Goal: Find specific page/section: Find specific page/section

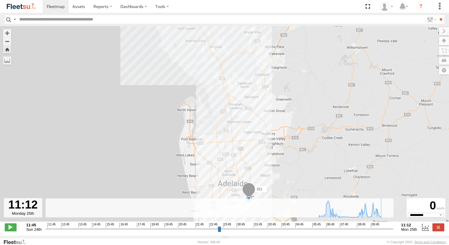
select select "**********"
click at [60, 5] on span at bounding box center [56, 7] width 18 height 6
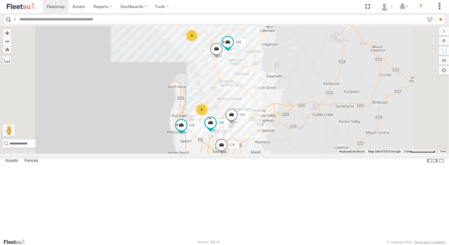
click at [0, 0] on div "391" at bounding box center [0, 0] width 0 height 0
